Goal: Information Seeking & Learning: Learn about a topic

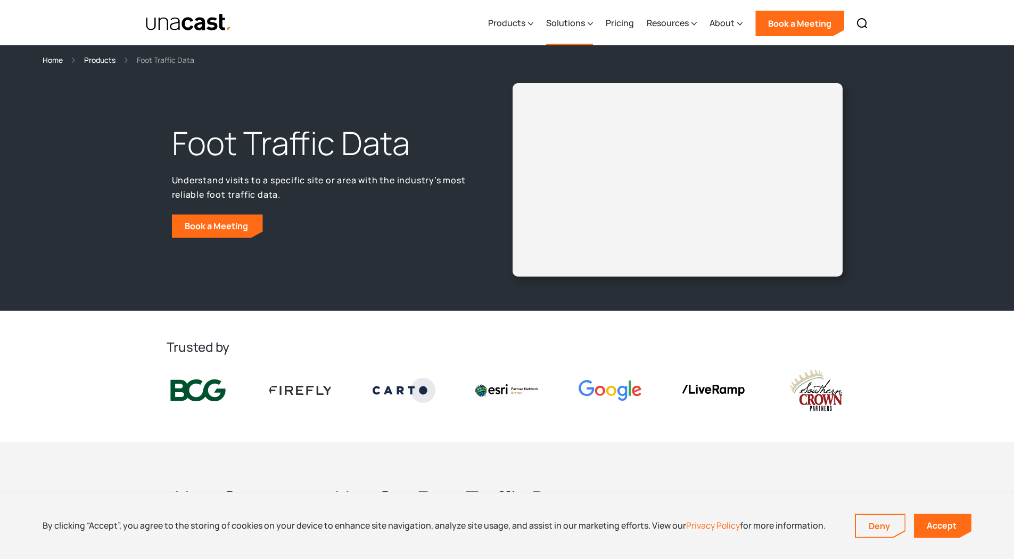
click at [565, 24] on div "Solutions" at bounding box center [565, 23] width 39 height 13
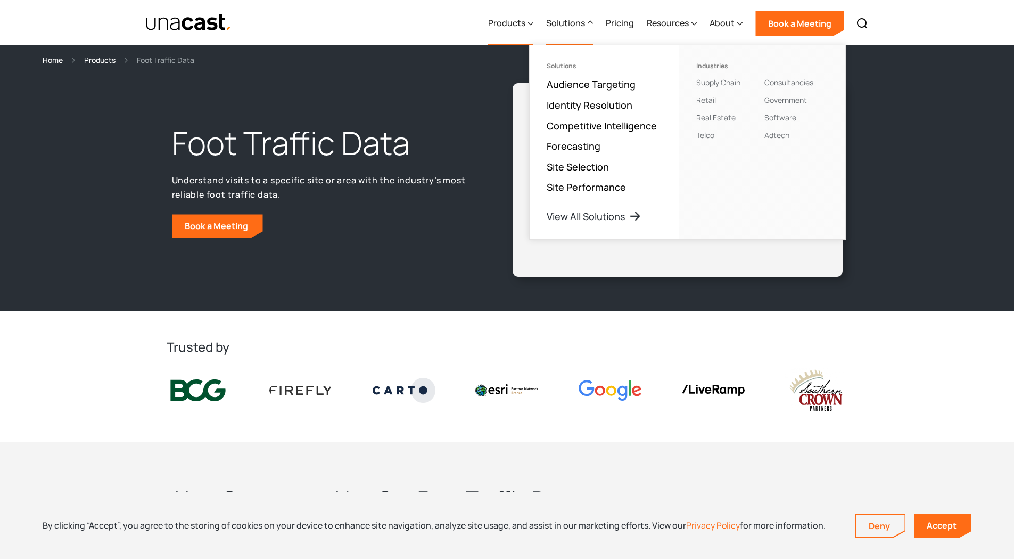
click at [514, 21] on div "Products" at bounding box center [506, 23] width 37 height 13
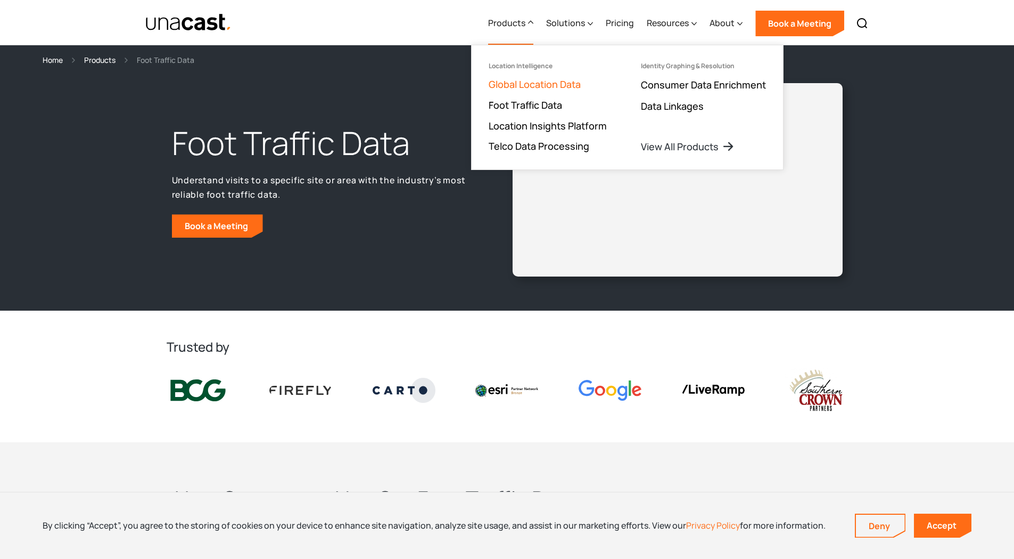
click at [513, 82] on link "Global Location Data" at bounding box center [535, 84] width 92 height 13
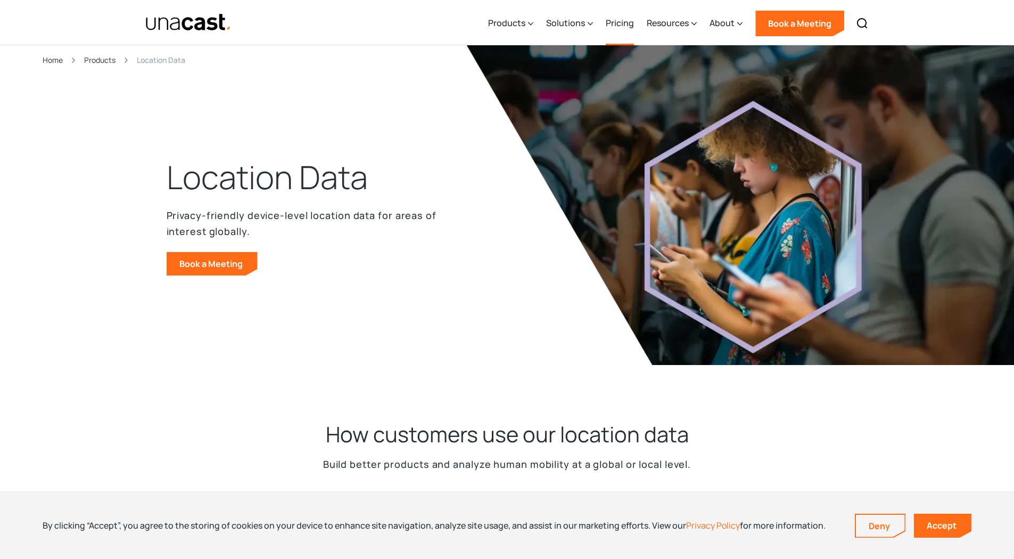
click at [615, 20] on link "Pricing" at bounding box center [620, 24] width 28 height 44
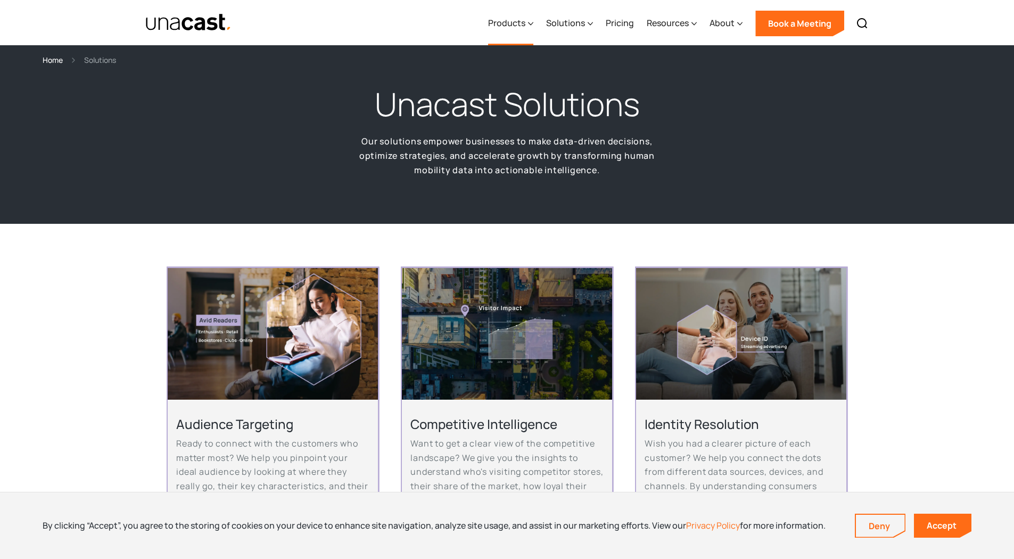
click at [496, 21] on div "Products" at bounding box center [506, 23] width 37 height 13
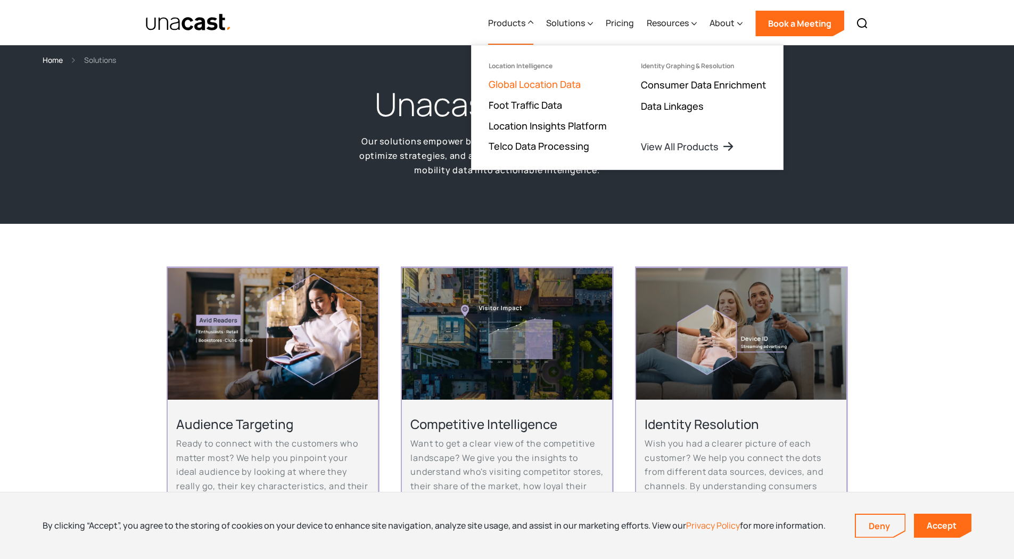
click at [515, 85] on link "Global Location Data" at bounding box center [535, 84] width 92 height 13
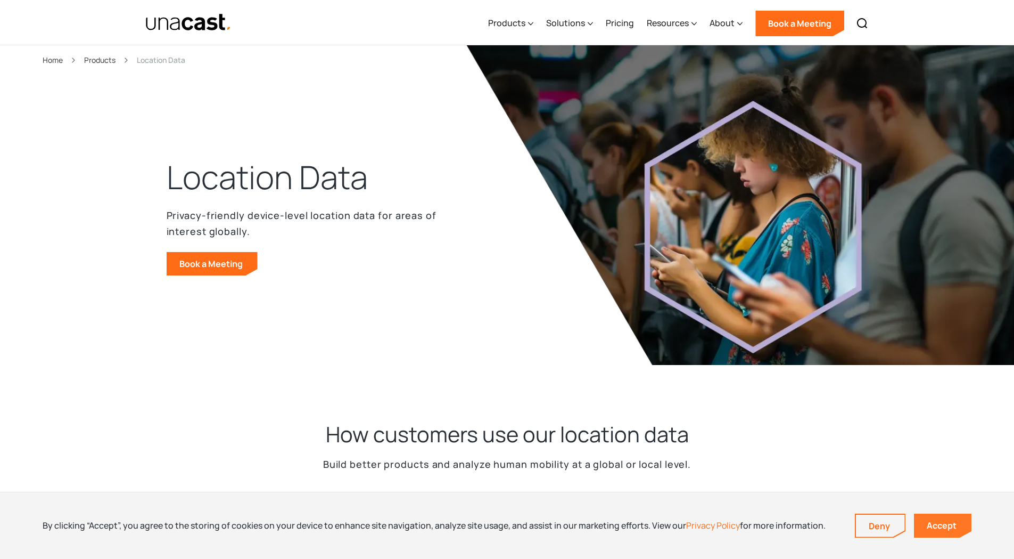
click at [937, 524] on link "Accept" at bounding box center [943, 525] width 58 height 24
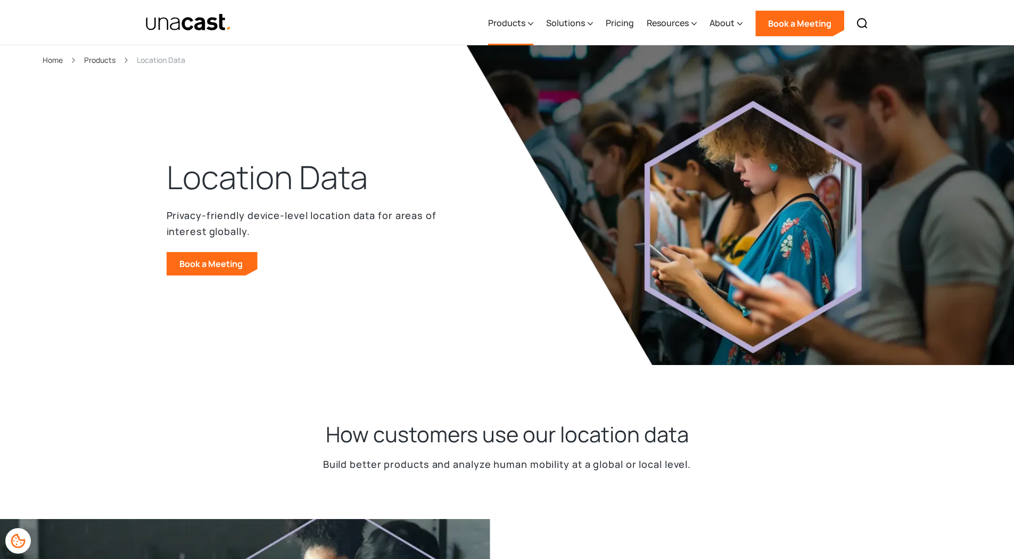
click at [500, 20] on div "Products" at bounding box center [506, 23] width 37 height 13
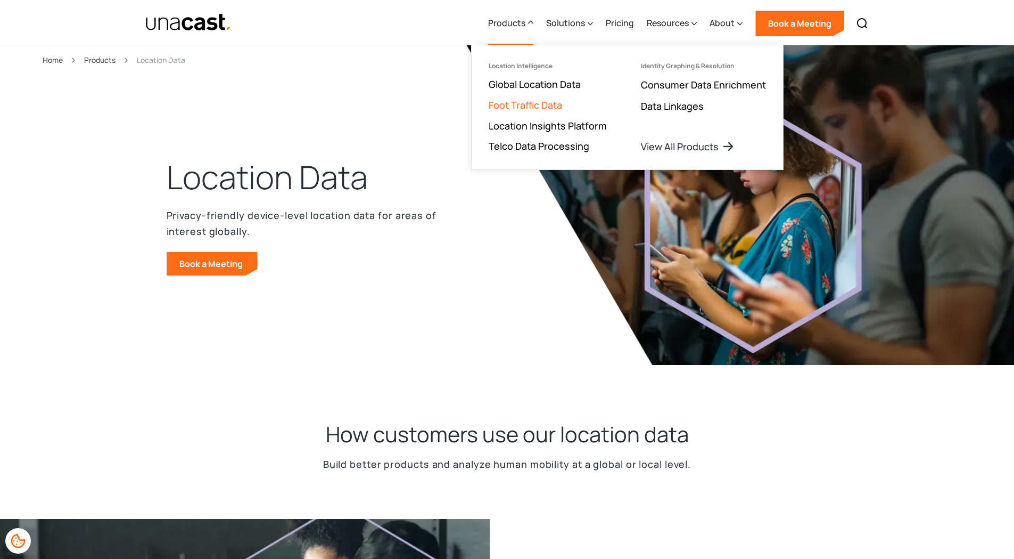
click at [517, 102] on link "Foot Traffic Data" at bounding box center [525, 105] width 73 height 13
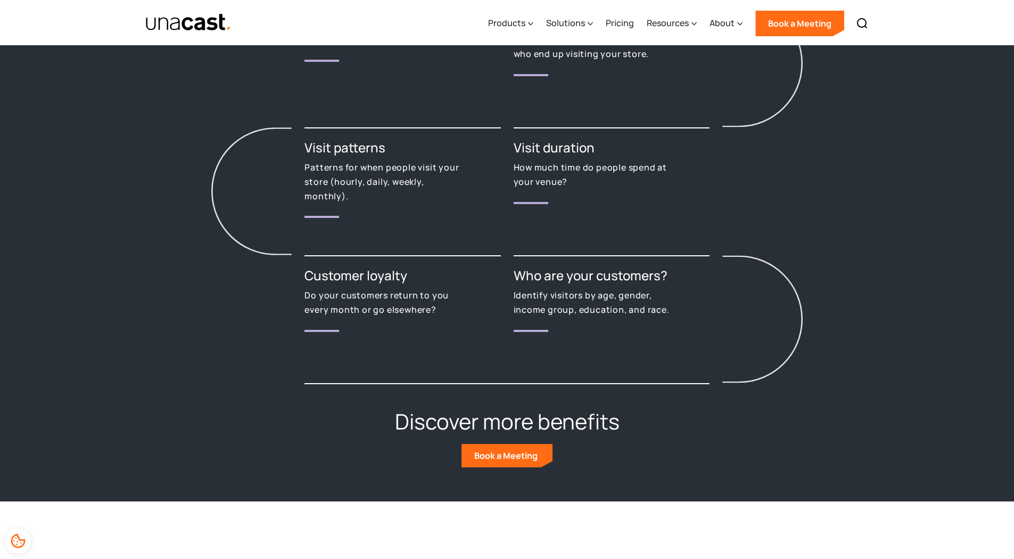
scroll to position [1331, 0]
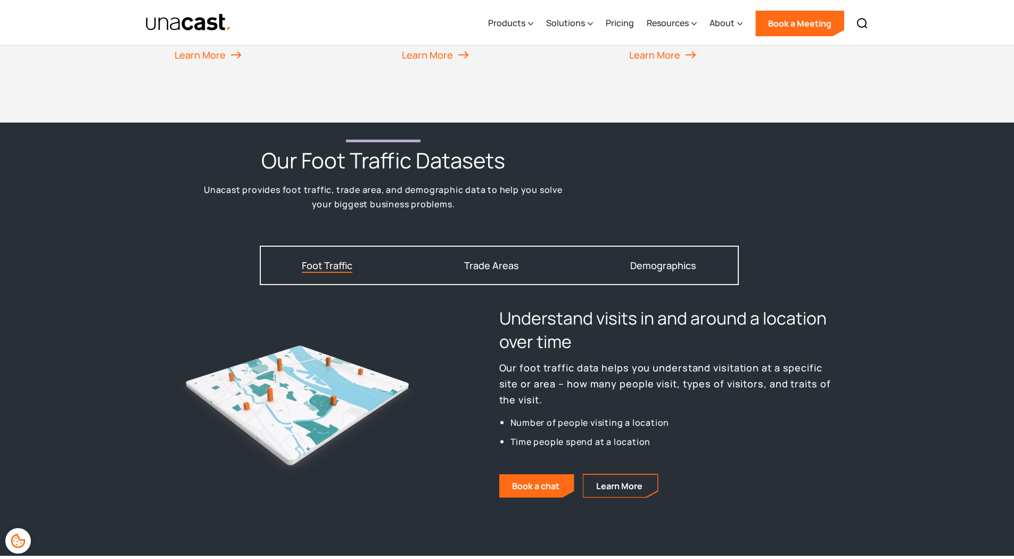
scroll to position [1242, 0]
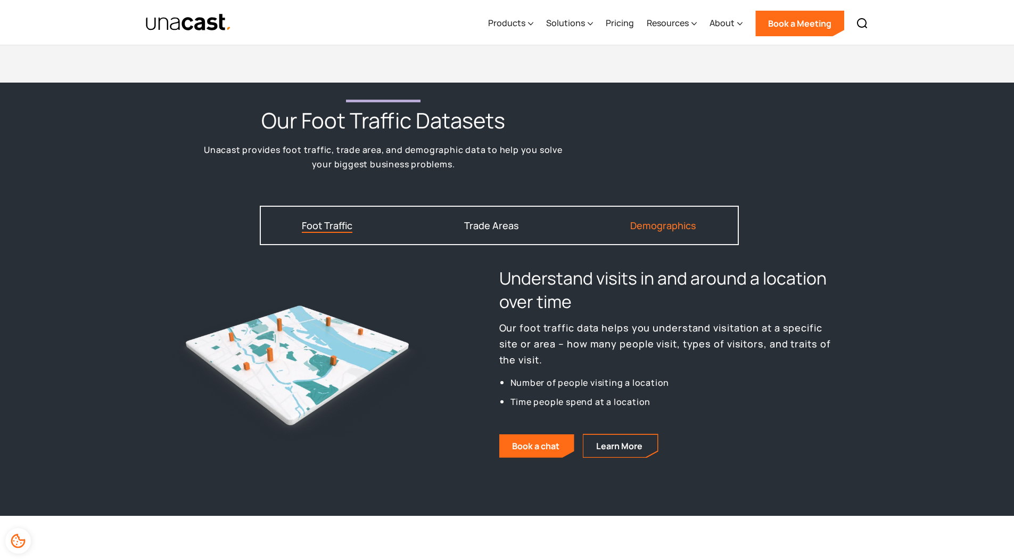
click at [661, 223] on div "Demographics" at bounding box center [663, 225] width 66 height 10
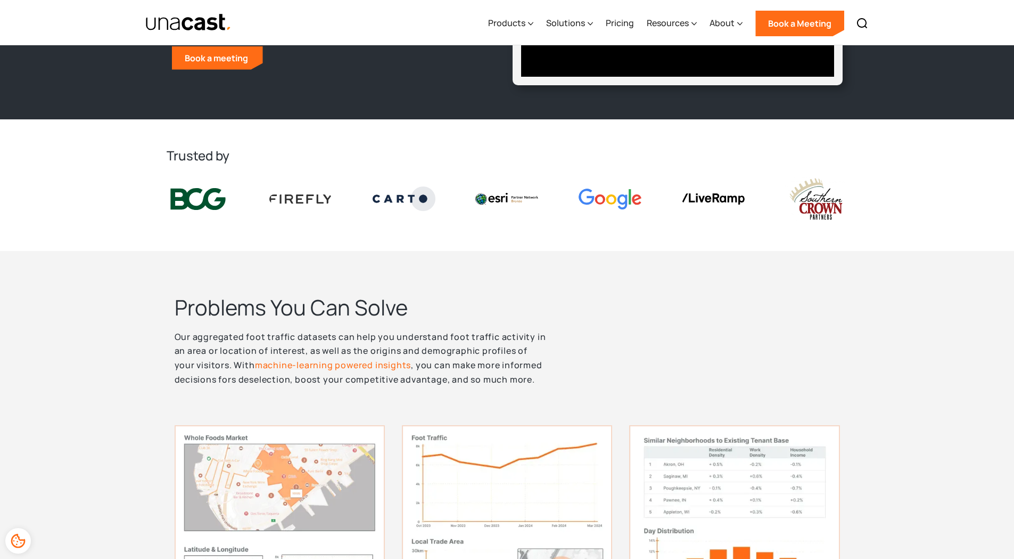
scroll to position [0, 0]
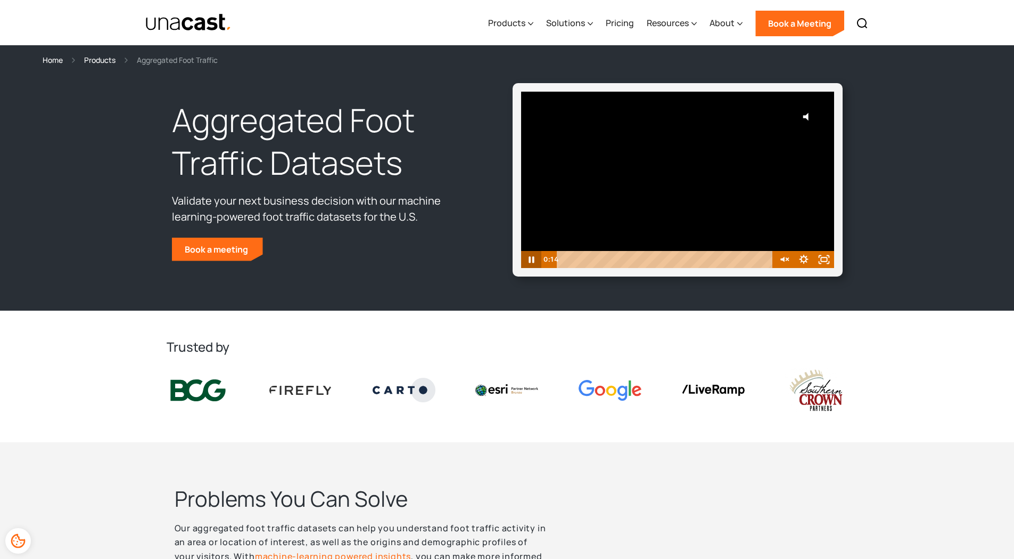
click at [531, 256] on icon "Pause" at bounding box center [531, 259] width 20 height 17
click at [530, 256] on icon "Play Video" at bounding box center [532, 259] width 6 height 9
click at [784, 258] on icon "Unmute" at bounding box center [782, 259] width 5 height 6
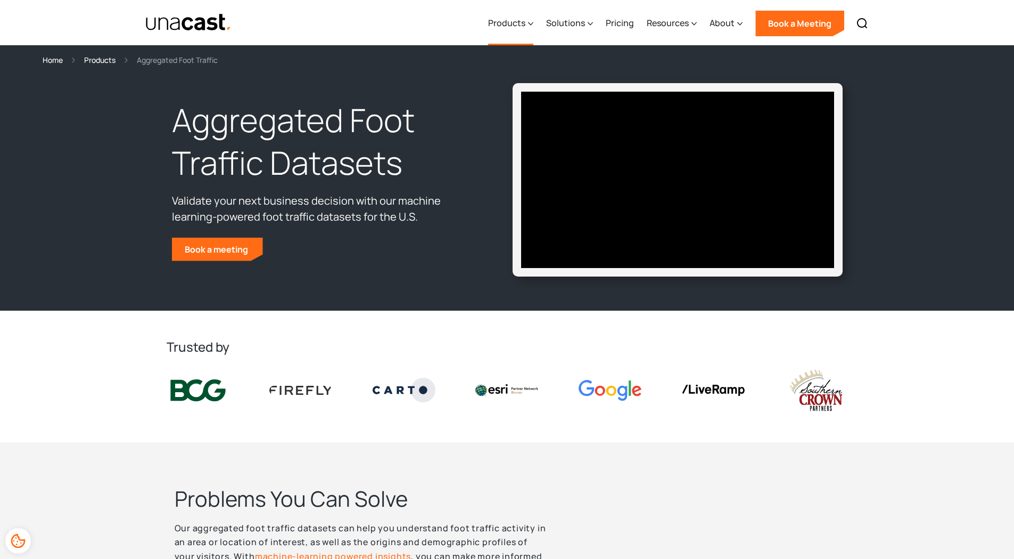
click at [504, 20] on div "Products" at bounding box center [506, 23] width 37 height 13
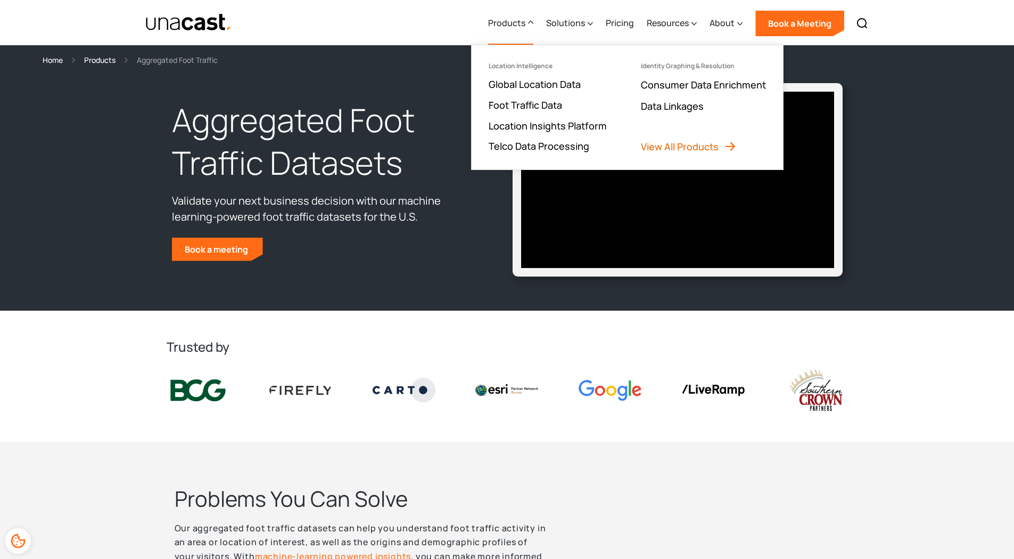
click at [664, 144] on link "View All Products" at bounding box center [689, 146] width 96 height 13
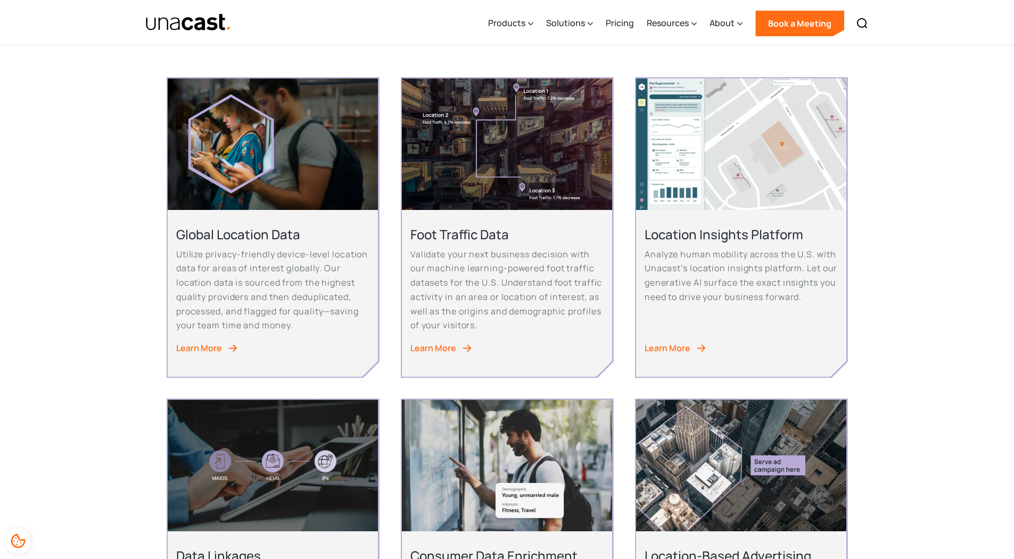
scroll to position [177, 0]
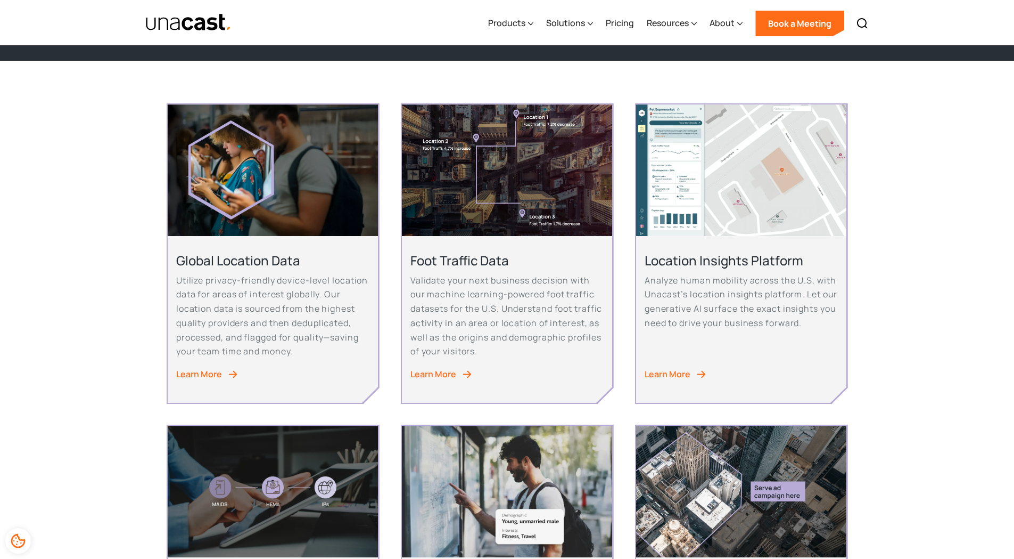
click at [191, 377] on div "Learn More" at bounding box center [199, 374] width 46 height 14
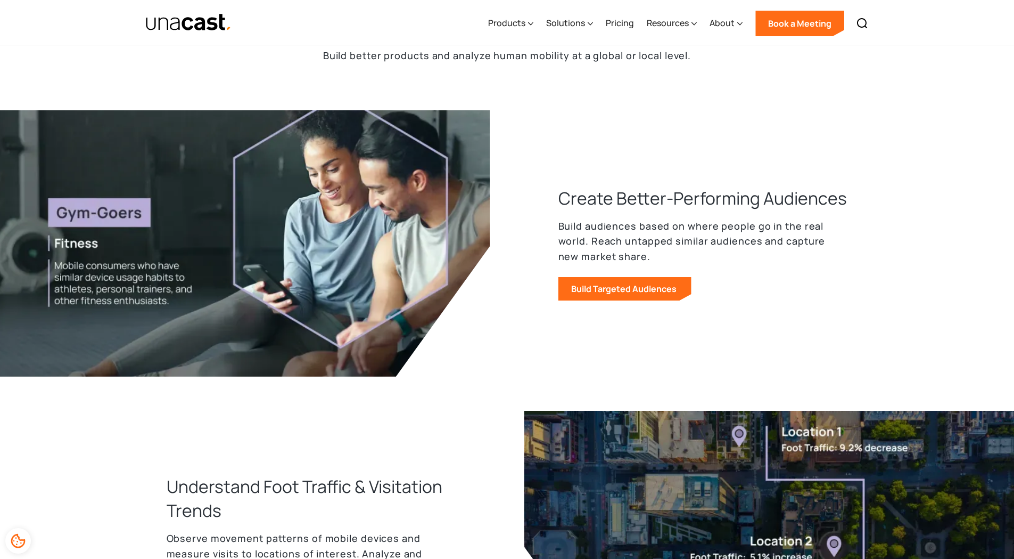
scroll to position [444, 0]
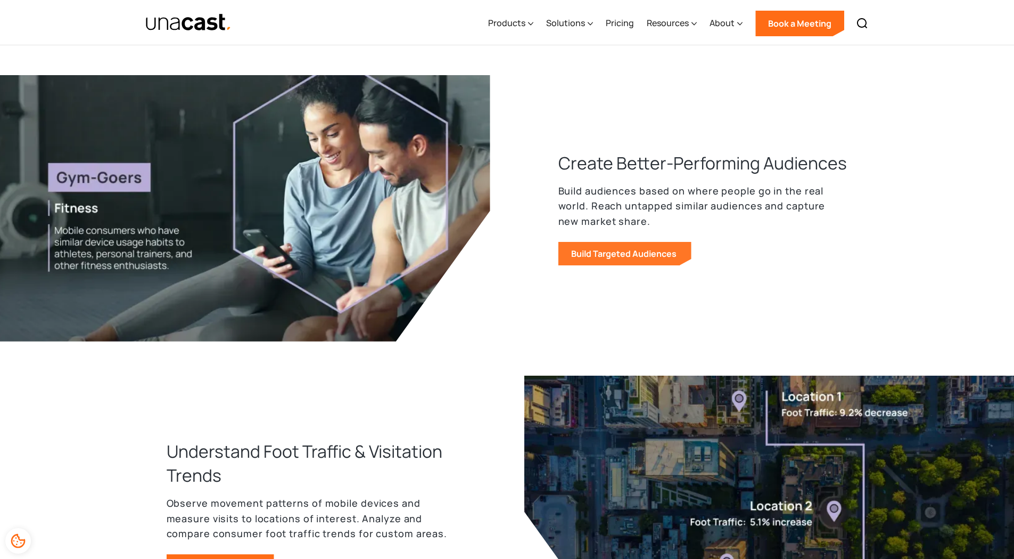
click at [617, 254] on link "Build Targeted Audiences" at bounding box center [625, 253] width 133 height 23
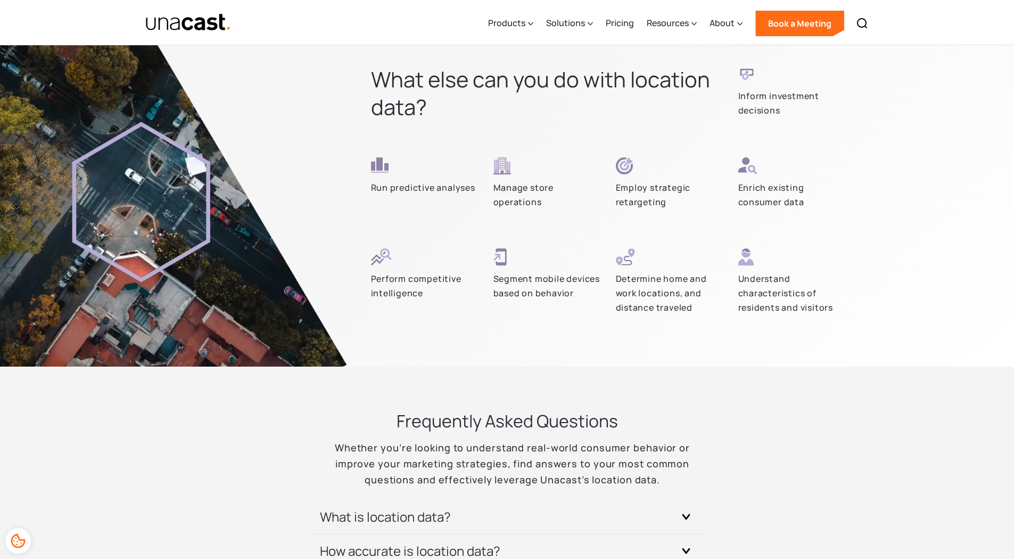
scroll to position [3533, 0]
